Goal: Information Seeking & Learning: Learn about a topic

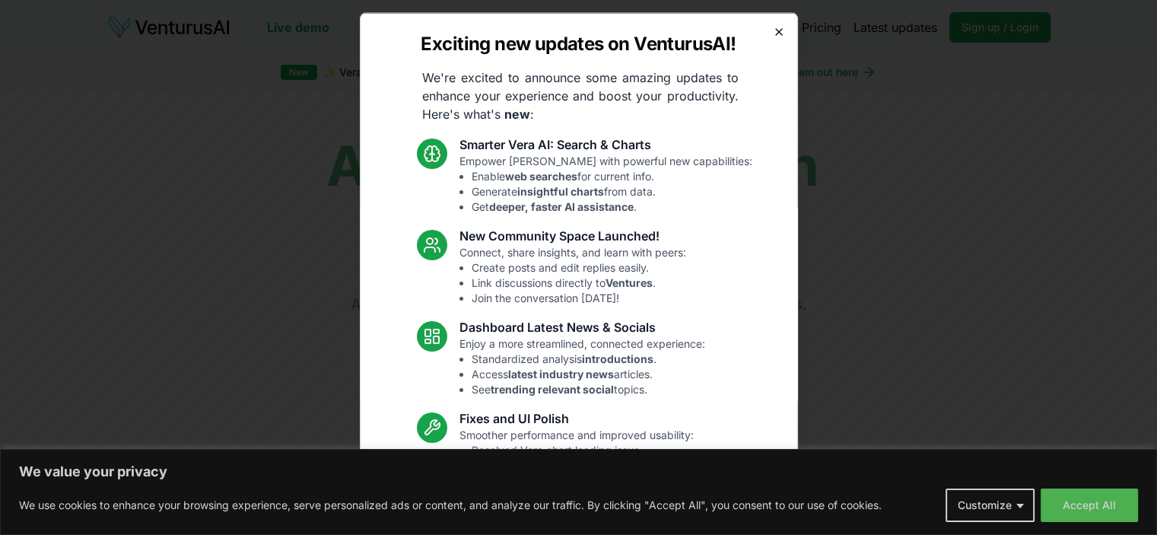
click at [773, 31] on icon "button" at bounding box center [779, 31] width 12 height 12
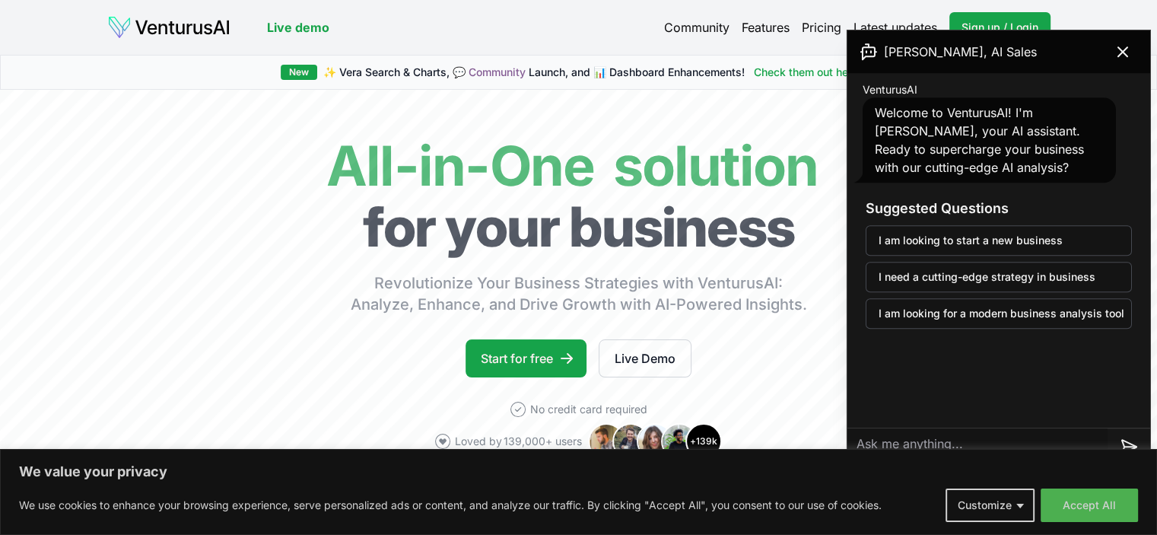
click at [869, 94] on span "VenturusAI" at bounding box center [890, 89] width 55 height 15
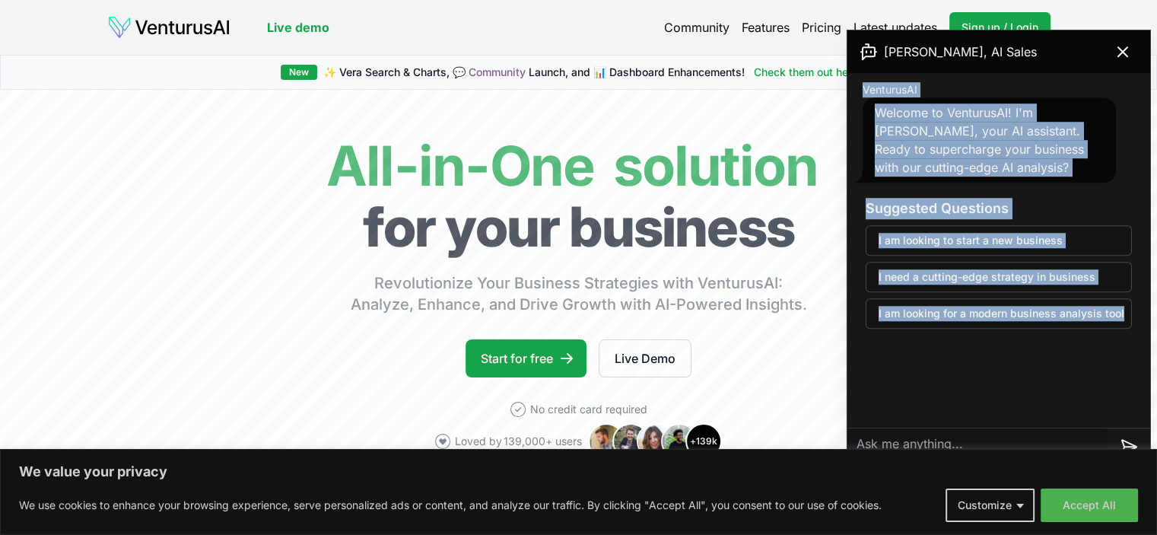
drag, startPoint x: 869, startPoint y: 94, endPoint x: 1104, endPoint y: 341, distance: 341.1
click at [1104, 341] on div "VenturusAI Welcome to VenturusAI! I'm [PERSON_NAME], your AI assistant. Ready t…" at bounding box center [998, 210] width 303 height 274
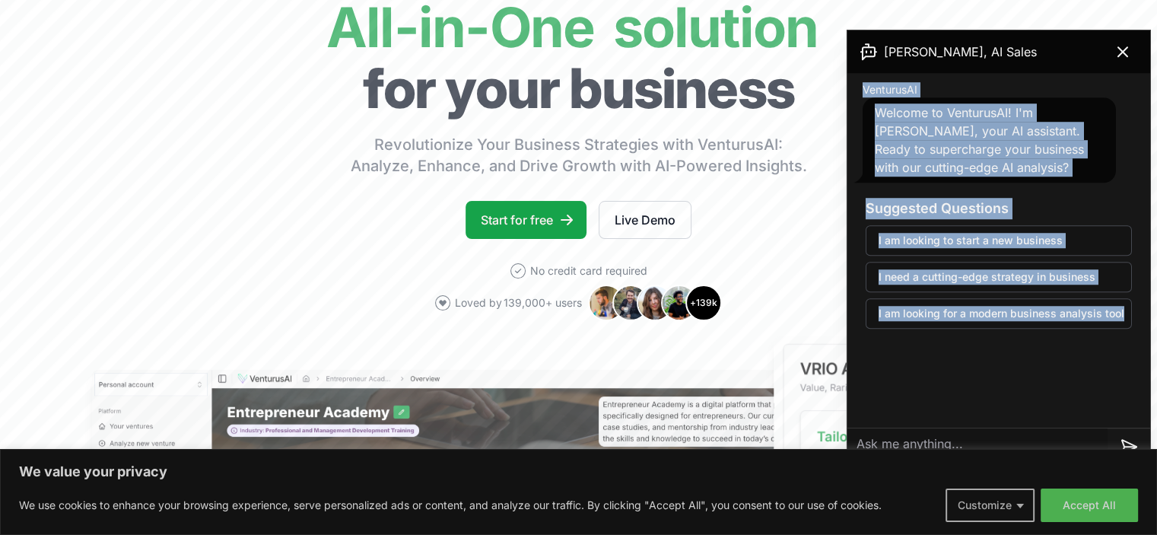
scroll to position [152, 0]
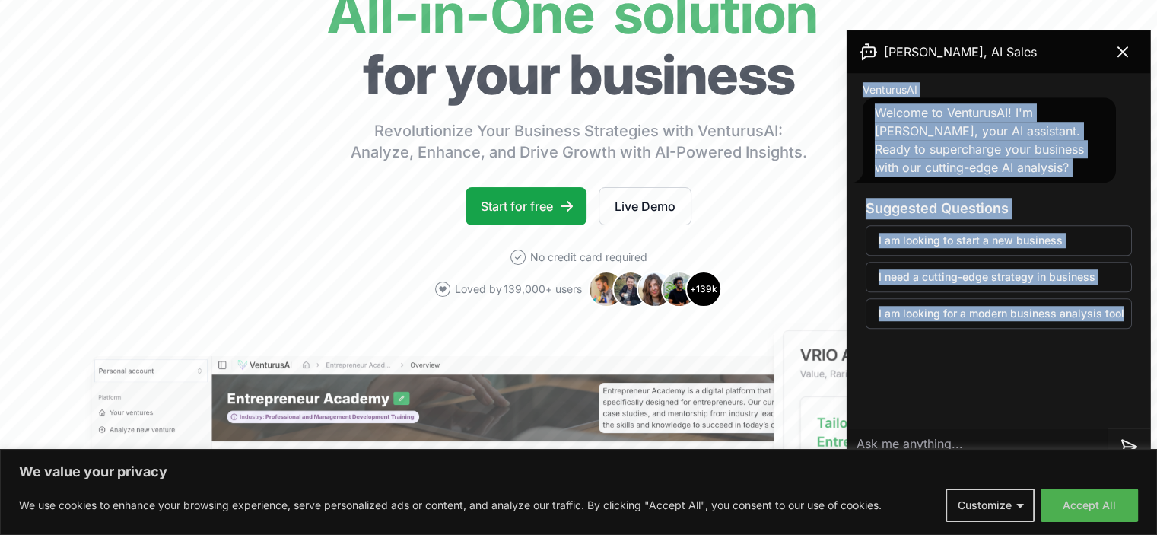
click at [1107, 530] on div "We value your privacy We use cookies to enhance your browsing experience, serve…" at bounding box center [578, 492] width 1157 height 86
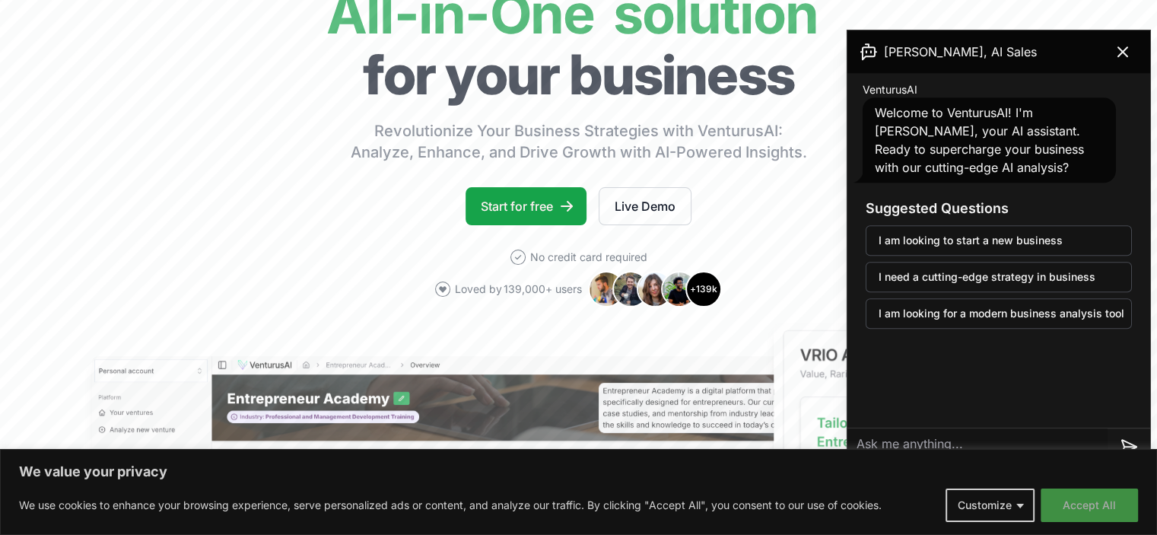
click at [1095, 512] on button "Accept All" at bounding box center [1089, 504] width 97 height 33
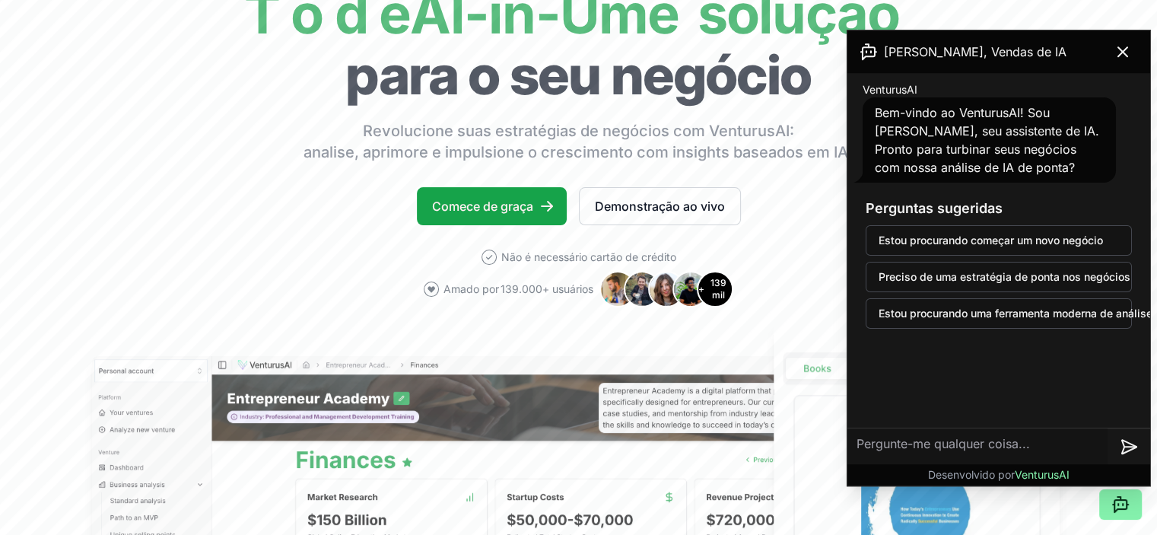
click at [1010, 129] on font "Bem-vindo ao VenturusAI! Sou [PERSON_NAME], seu assistente de IA. Pronto para t…" at bounding box center [987, 140] width 224 height 70
drag, startPoint x: 904, startPoint y: 133, endPoint x: 956, endPoint y: 132, distance: 52.5
click at [956, 132] on font "Bem-vindo ao VenturusAI! Sou [PERSON_NAME], seu assistente de IA. Pronto para t…" at bounding box center [987, 140] width 224 height 70
drag, startPoint x: 990, startPoint y: 130, endPoint x: 1022, endPoint y: 130, distance: 31.9
click at [1022, 130] on font "Bem-vindo ao VenturusAI! Sou [PERSON_NAME], seu assistente de IA. Pronto para t…" at bounding box center [987, 140] width 224 height 70
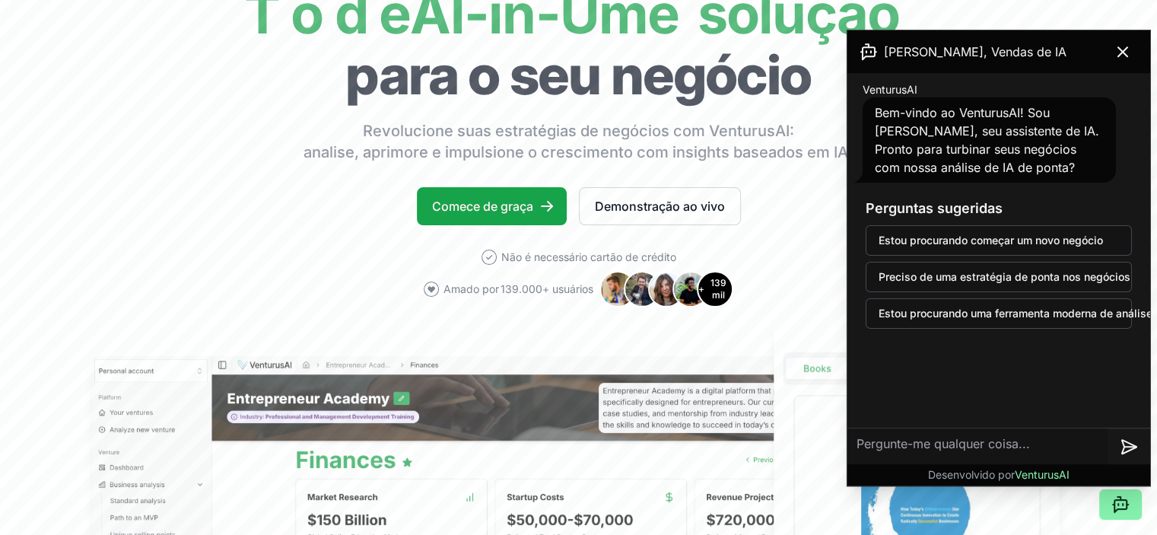
click at [1062, 135] on font "Bem-vindo ao VenturusAI! Sou [PERSON_NAME], seu assistente de IA. Pronto para t…" at bounding box center [987, 140] width 224 height 70
drag, startPoint x: 910, startPoint y: 147, endPoint x: 983, endPoint y: 147, distance: 73.8
click at [978, 147] on font "Bem-vindo ao VenturusAI! Sou [PERSON_NAME], seu assistente de IA. Pronto para t…" at bounding box center [987, 140] width 224 height 70
drag, startPoint x: 1050, startPoint y: 151, endPoint x: 1059, endPoint y: 151, distance: 8.4
click at [1059, 151] on font "Bem-vindo ao VenturusAI! Sou [PERSON_NAME], seu assistente de IA. Pronto para t…" at bounding box center [987, 140] width 224 height 70
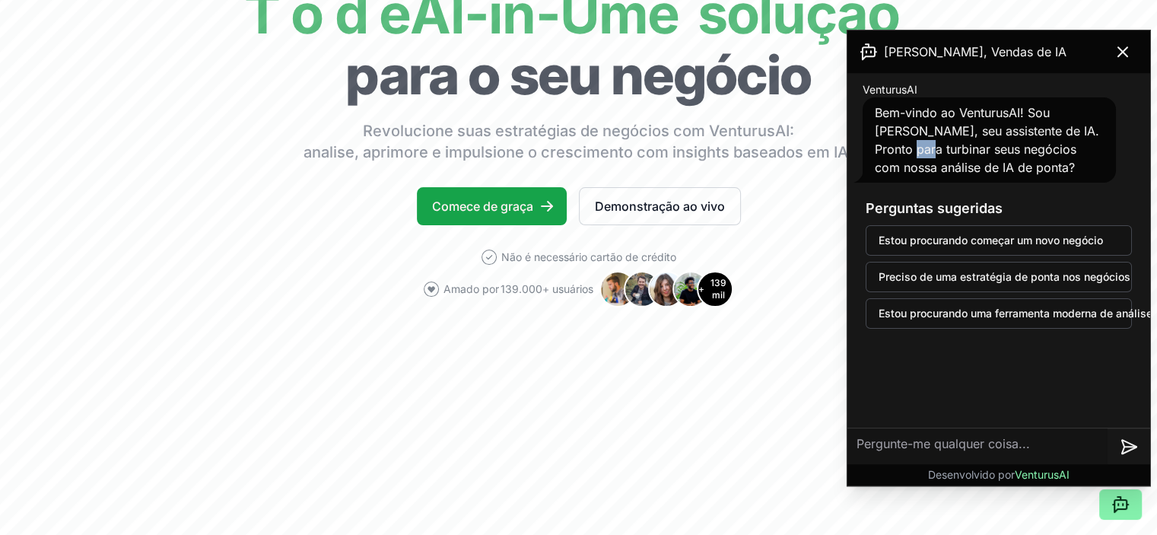
drag, startPoint x: 885, startPoint y: 157, endPoint x: 933, endPoint y: 162, distance: 48.9
click at [914, 157] on div "Bem-vindo ao VenturusAI! Sou [PERSON_NAME], seu assistente de IA. Pronto para t…" at bounding box center [989, 139] width 253 height 85
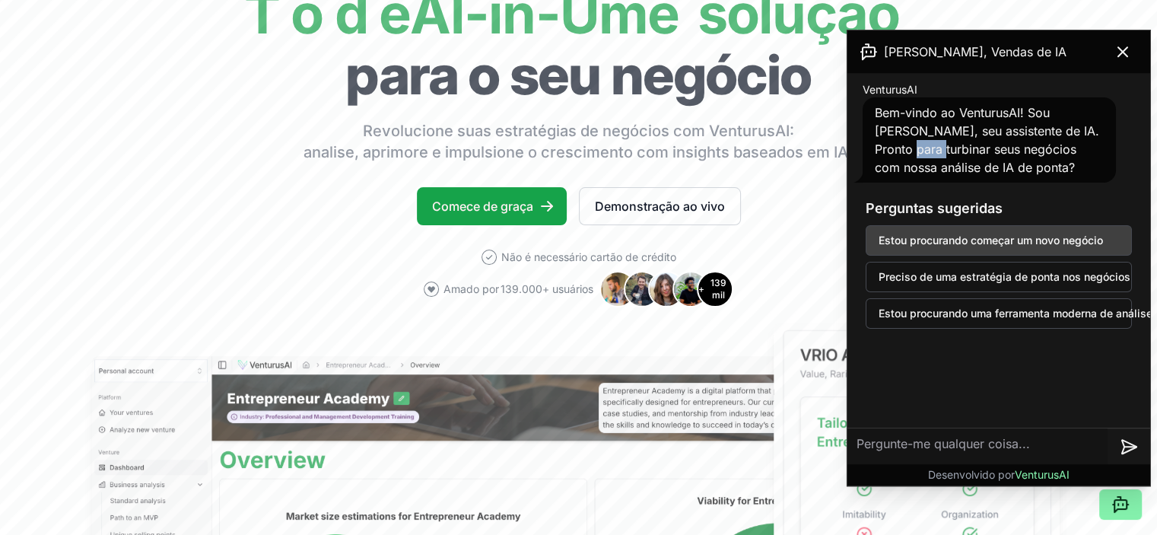
click at [1043, 249] on button "Estou procurando começar um novo negócio" at bounding box center [999, 240] width 266 height 30
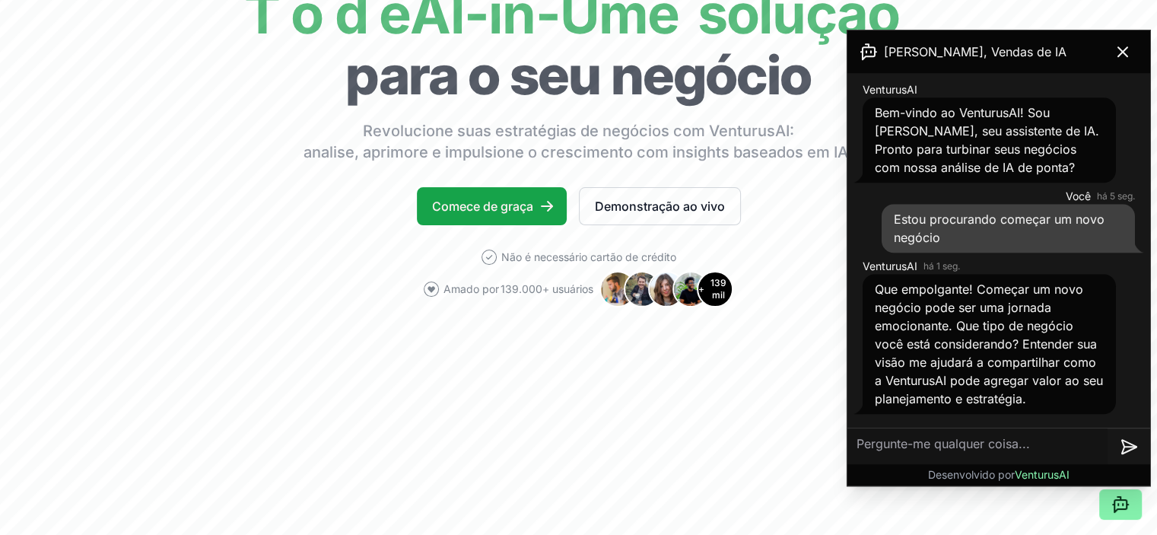
scroll to position [0, 0]
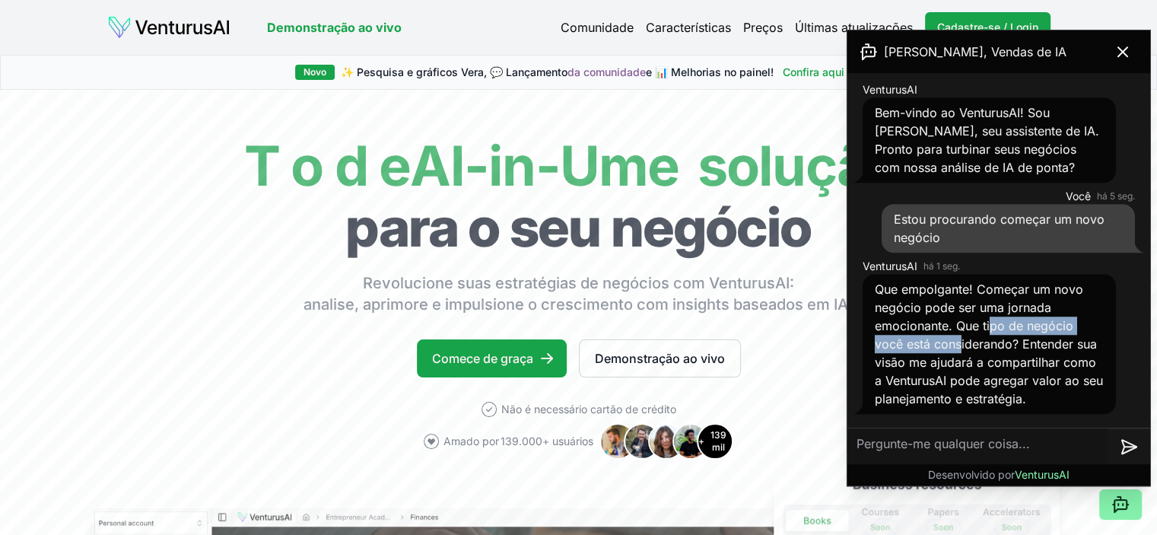
drag, startPoint x: 942, startPoint y: 337, endPoint x: 1001, endPoint y: 328, distance: 59.3
click at [1001, 328] on font "Que empolgante! Começar um novo negócio pode ser uma jornada emocionante. Que t…" at bounding box center [989, 343] width 228 height 125
click at [961, 353] on div "Que empolgante! Começar um novo negócio pode ser uma jornada emocionante. Que t…" at bounding box center [989, 344] width 253 height 140
drag, startPoint x: 1053, startPoint y: 324, endPoint x: 958, endPoint y: 361, distance: 101.1
click at [1053, 325] on font "Que empolgante! Começar um novo negócio pode ser uma jornada emocionante. Que t…" at bounding box center [989, 343] width 228 height 125
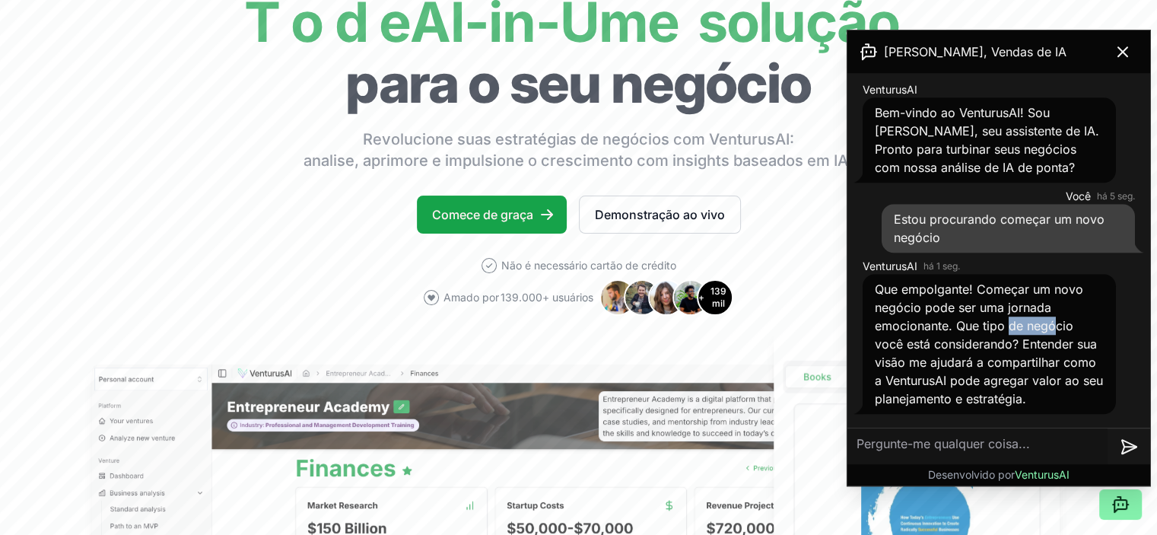
scroll to position [152, 0]
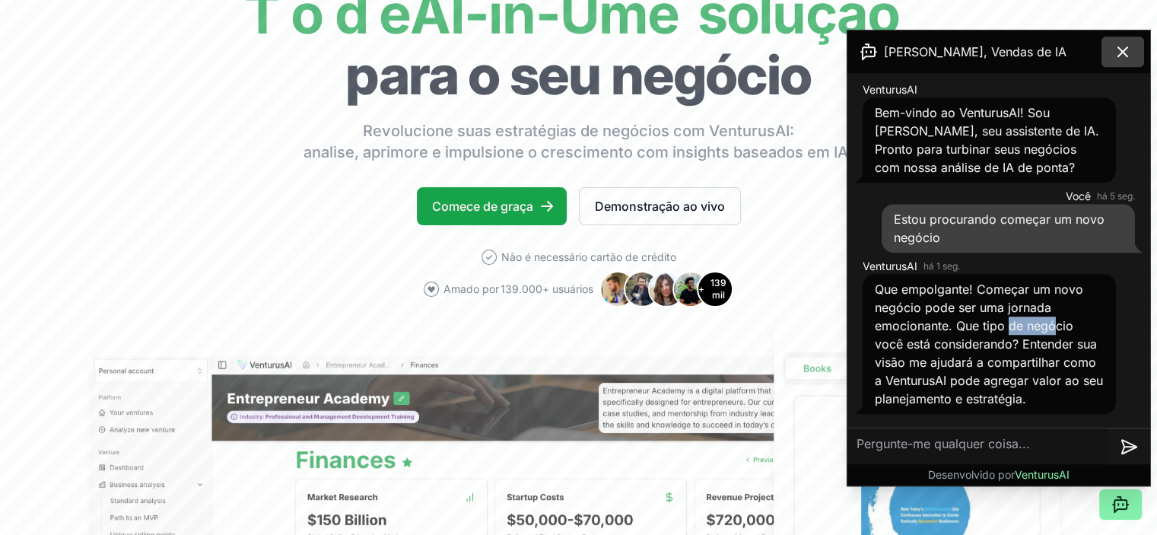
click at [1126, 45] on icon at bounding box center [1123, 52] width 18 height 18
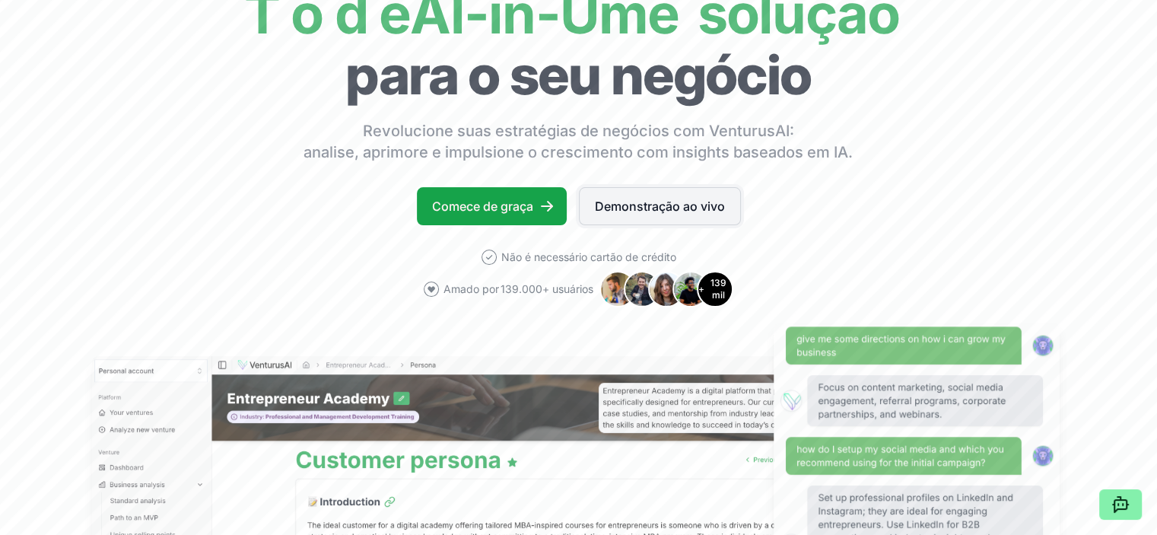
click at [646, 214] on font "Demonstração ao vivo" at bounding box center [660, 206] width 130 height 18
